Goal: Task Accomplishment & Management: Manage account settings

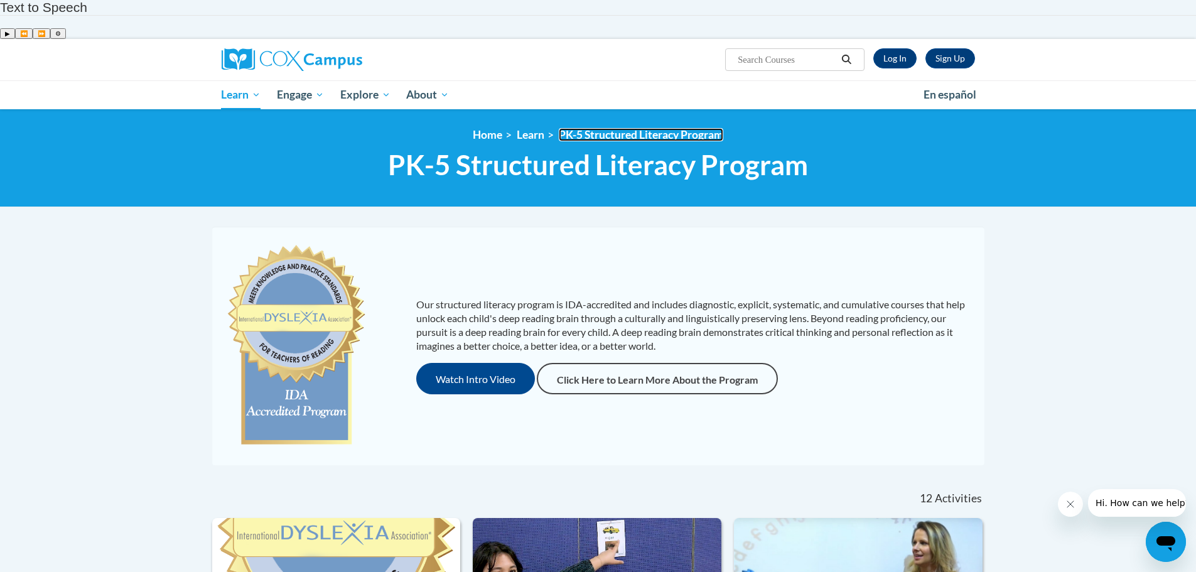
click at [559, 128] on link "PK-5 Structured Literacy Program" at bounding box center [641, 134] width 165 height 13
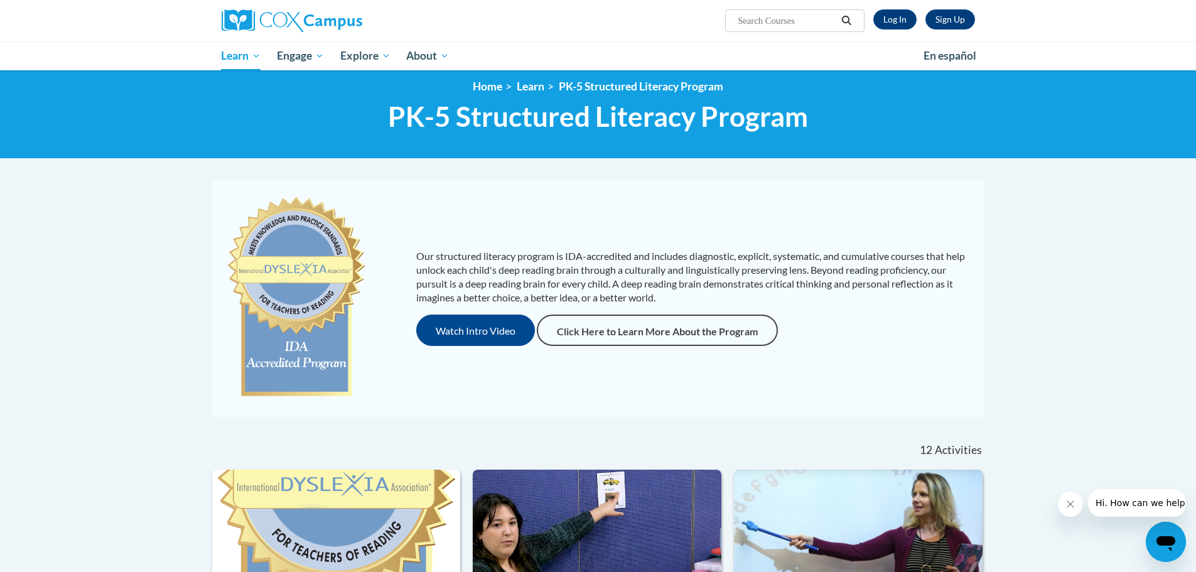
scroll to position [334, 0]
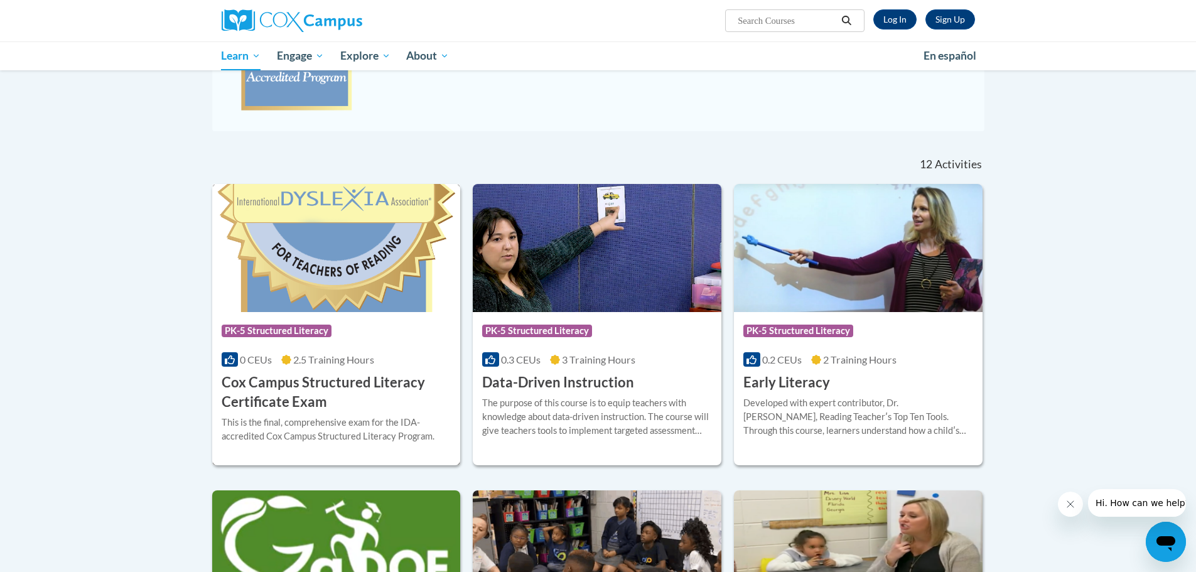
click at [336, 286] on link "Course Category: PK-5 Structured Literacy 0 CEUs 2.5 Training Hours COURSE Cox …" at bounding box center [336, 324] width 249 height 281
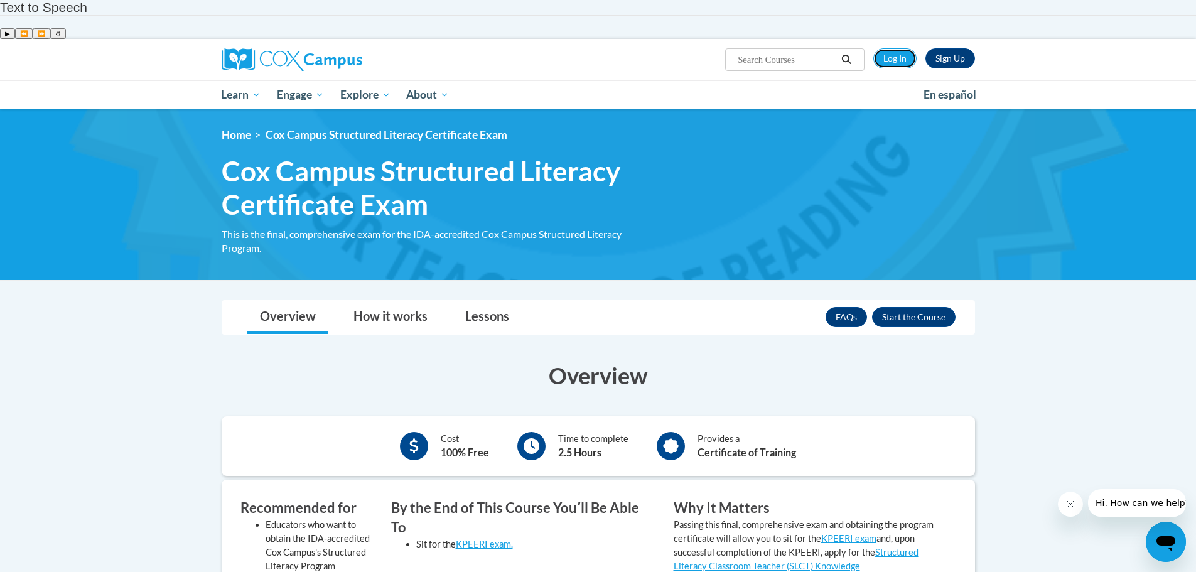
click at [895, 48] on link "Log In" at bounding box center [895, 58] width 43 height 20
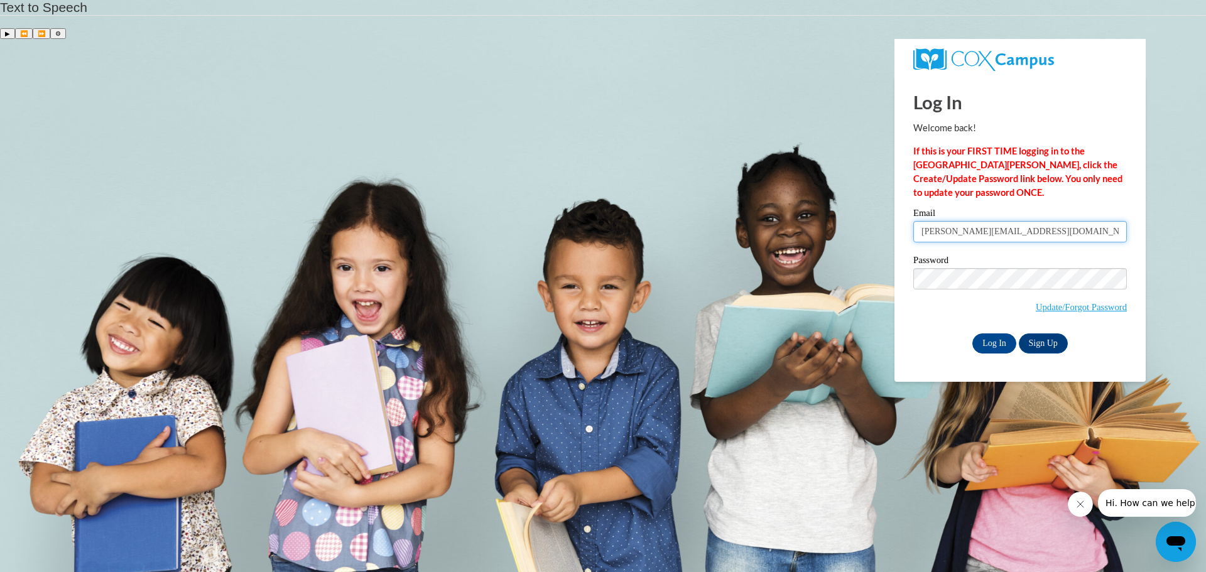
type input "karen.heesen@wcbvi.k12.wi.us"
click at [972, 333] on input "Log In" at bounding box center [994, 343] width 44 height 20
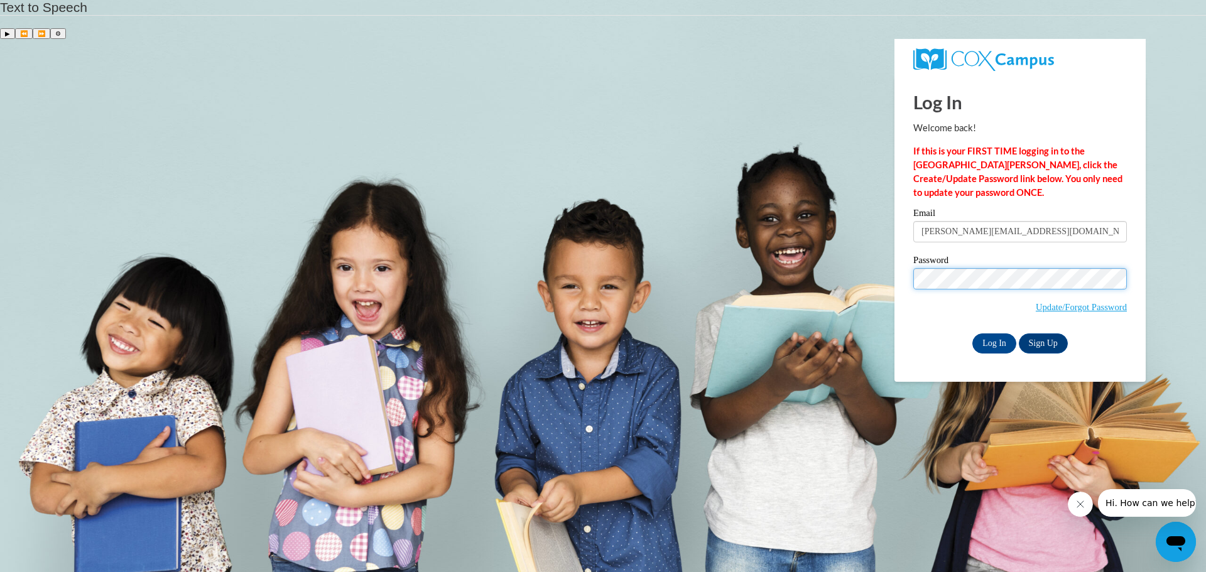
click at [972, 333] on input "Log In" at bounding box center [994, 343] width 44 height 20
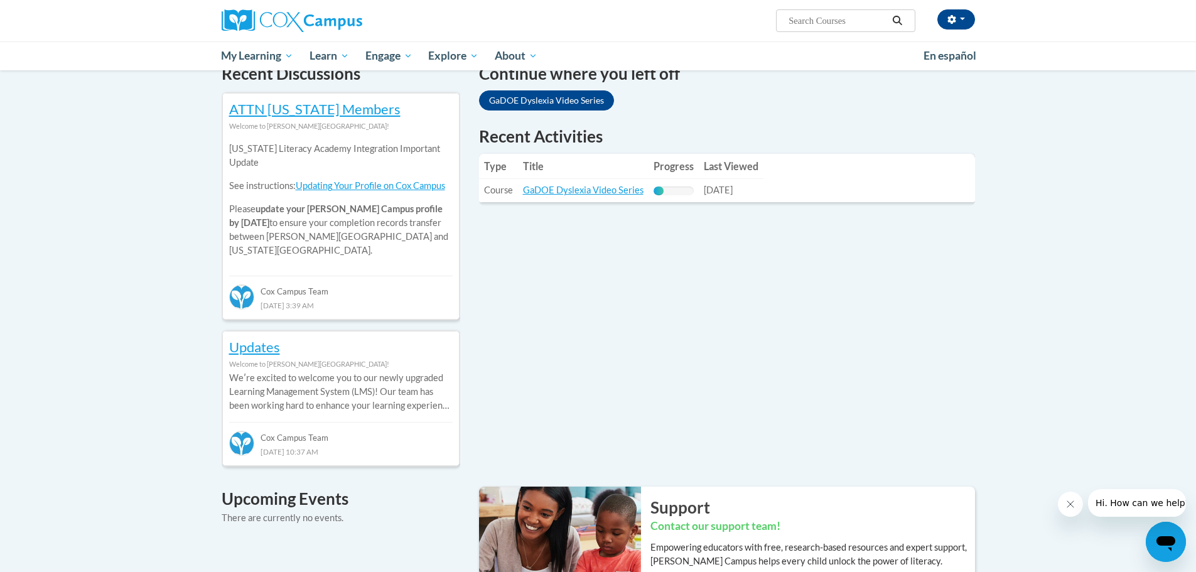
scroll to position [176, 0]
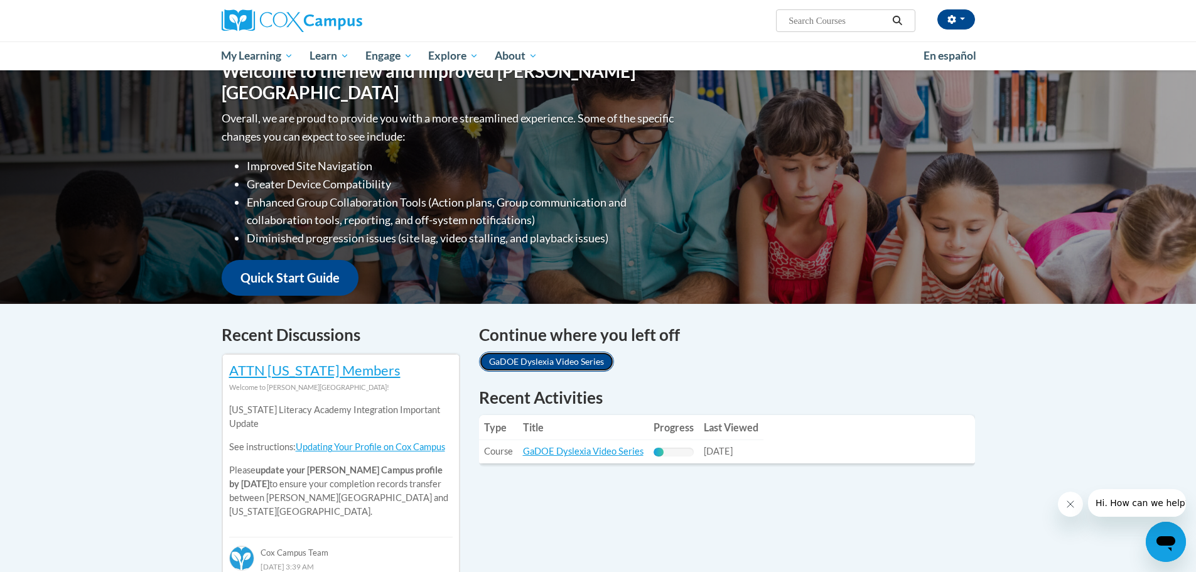
click at [546, 352] on link "GaDOE Dyslexia Video Series" at bounding box center [546, 362] width 135 height 20
